Goal: Find specific page/section: Find specific page/section

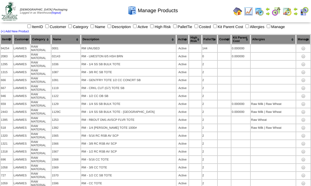
scroll to position [8655, 0]
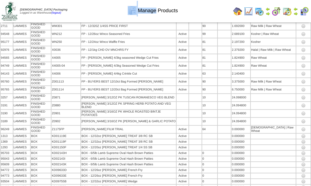
drag, startPoint x: 134, startPoint y: 3, endPoint x: 160, endPoint y: 10, distance: 27.2
click at [160, 10] on div "Manage Products" at bounding box center [153, 9] width 178 height 16
drag, startPoint x: 160, startPoint y: 10, endPoint x: 199, endPoint y: 9, distance: 38.9
click at [199, 9] on div "Manage Products" at bounding box center [153, 9] width 178 height 16
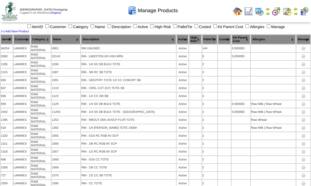
scroll to position [3499, 0]
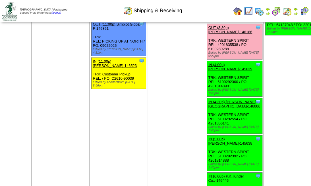
scroll to position [1066, 0]
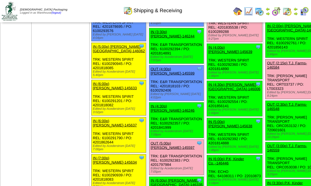
scroll to position [795, 0]
